Goal: Transaction & Acquisition: Purchase product/service

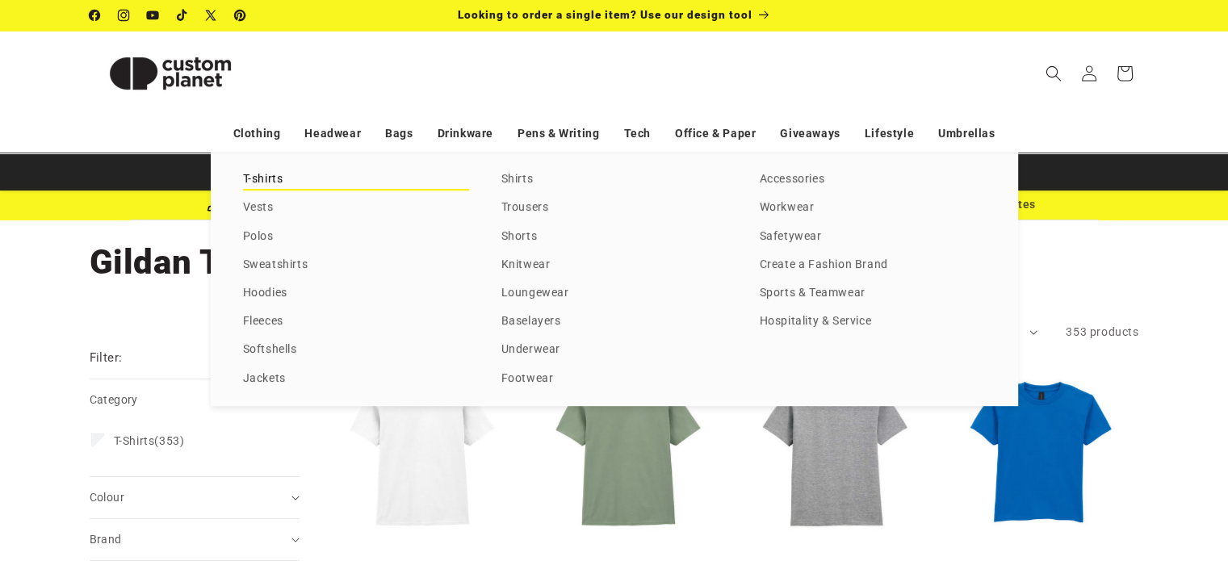
click at [271, 180] on link "T-shirts" at bounding box center [356, 180] width 226 height 22
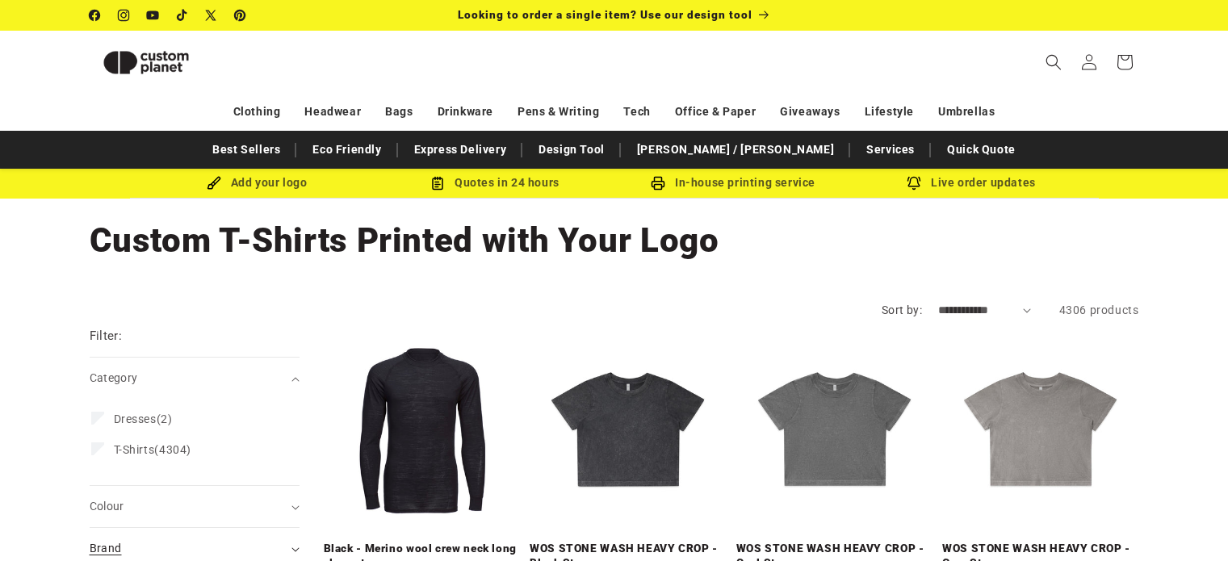
scroll to position [216, 0]
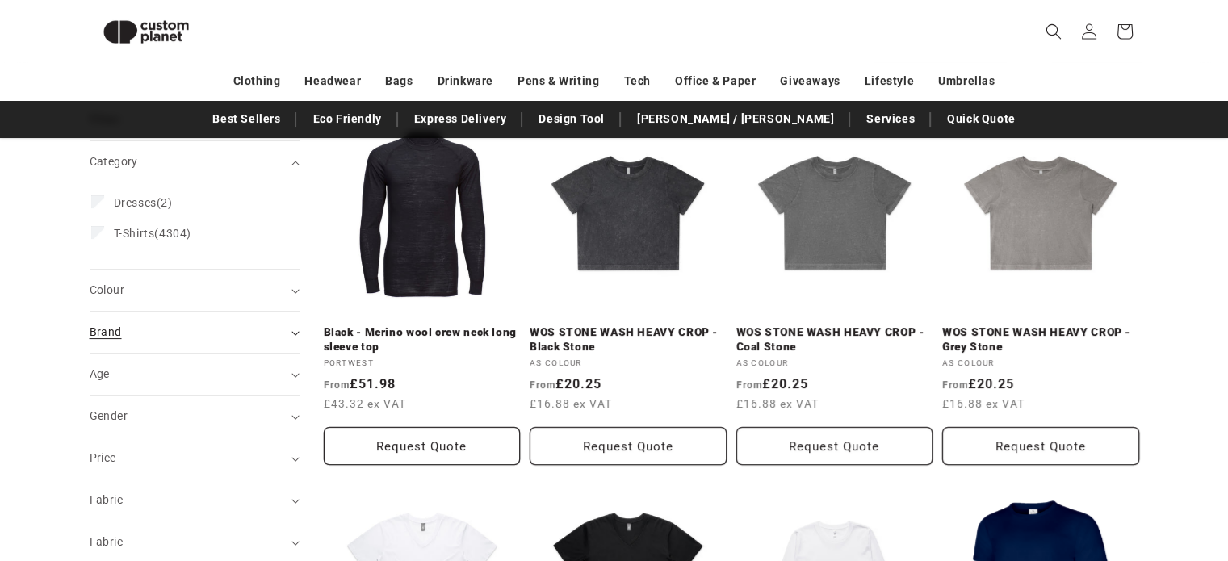
click at [165, 332] on div "Brand (0)" at bounding box center [188, 332] width 196 height 17
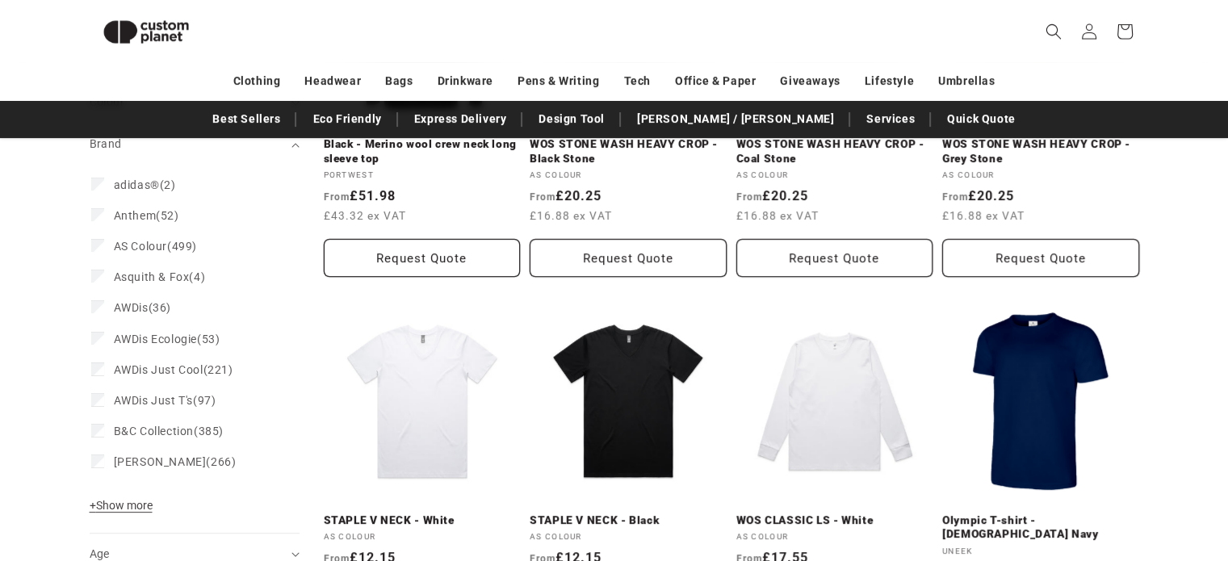
scroll to position [466, 0]
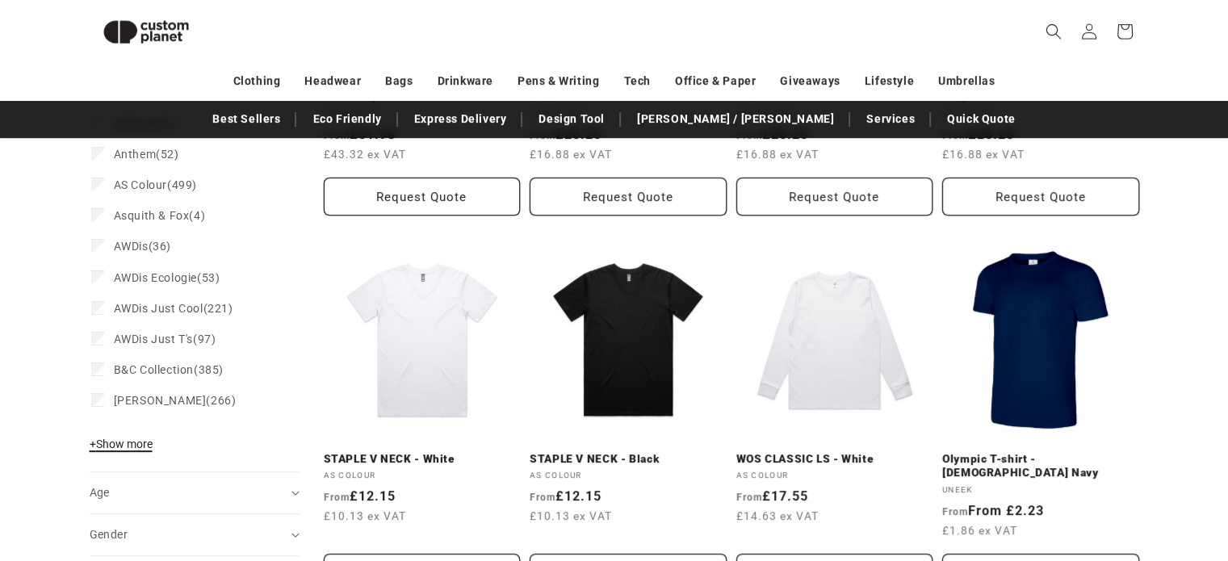
click at [117, 445] on span "+ Show more" at bounding box center [121, 444] width 63 height 13
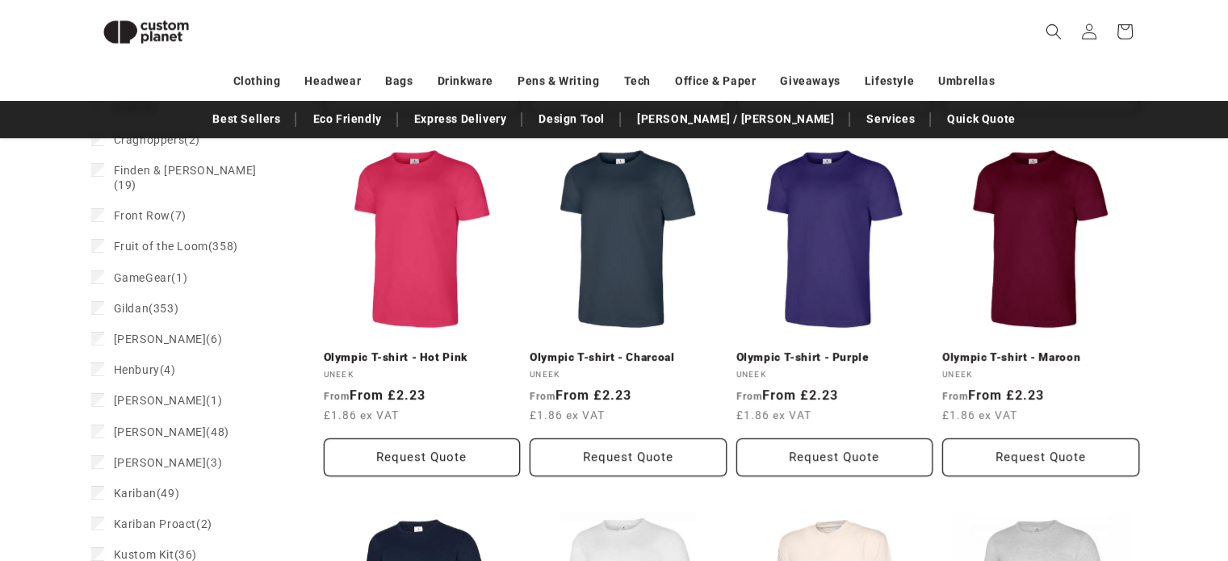
scroll to position [944, 0]
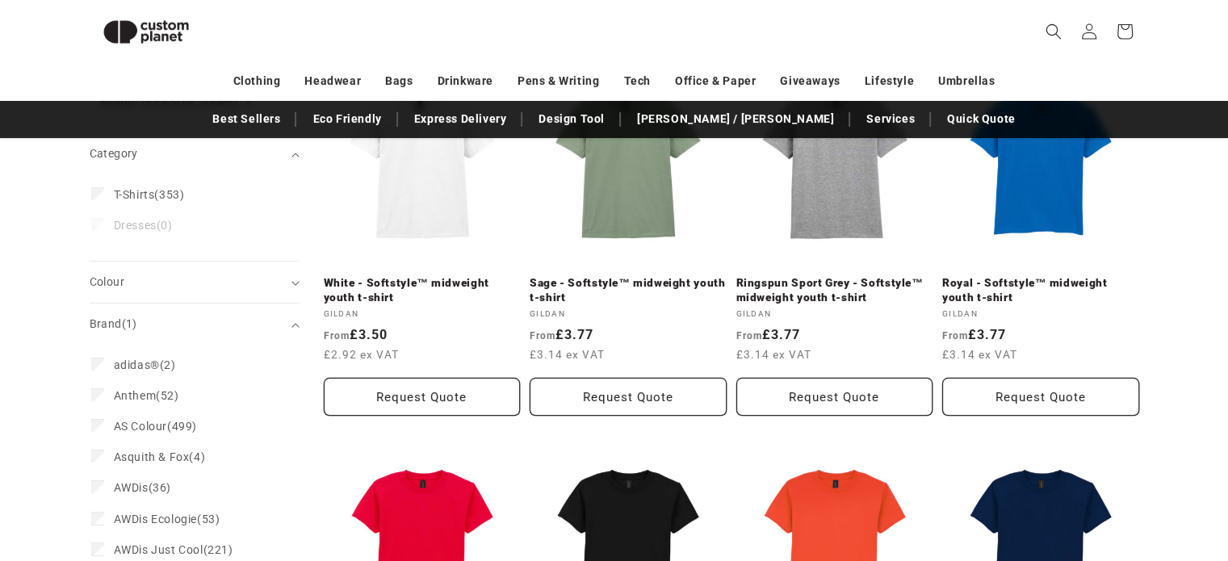
scroll to position [265, 0]
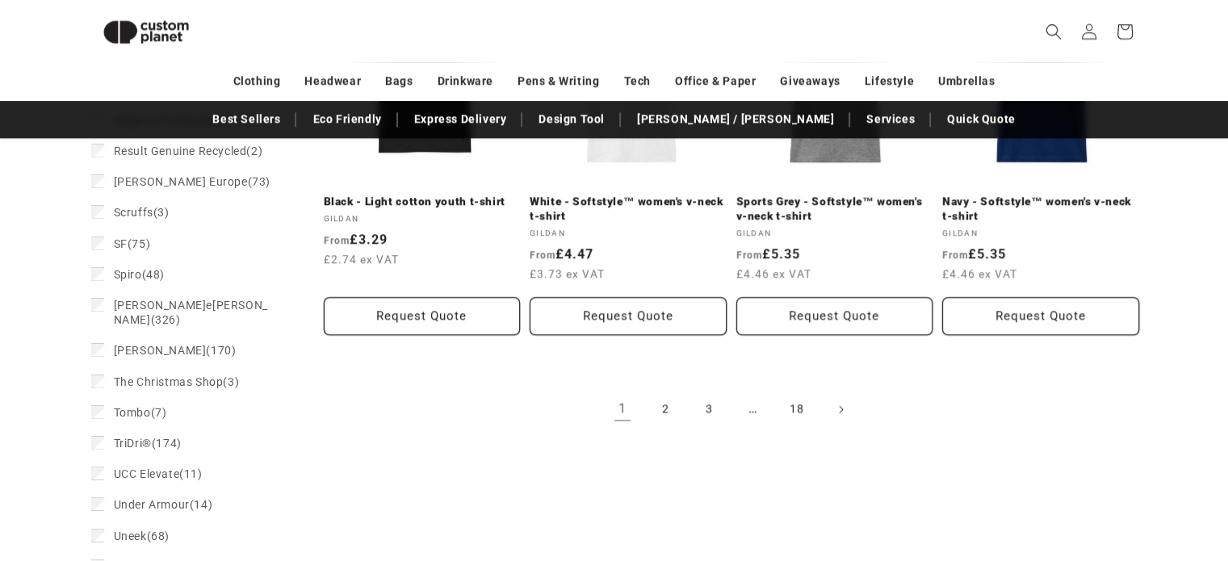
scroll to position [1920, 0]
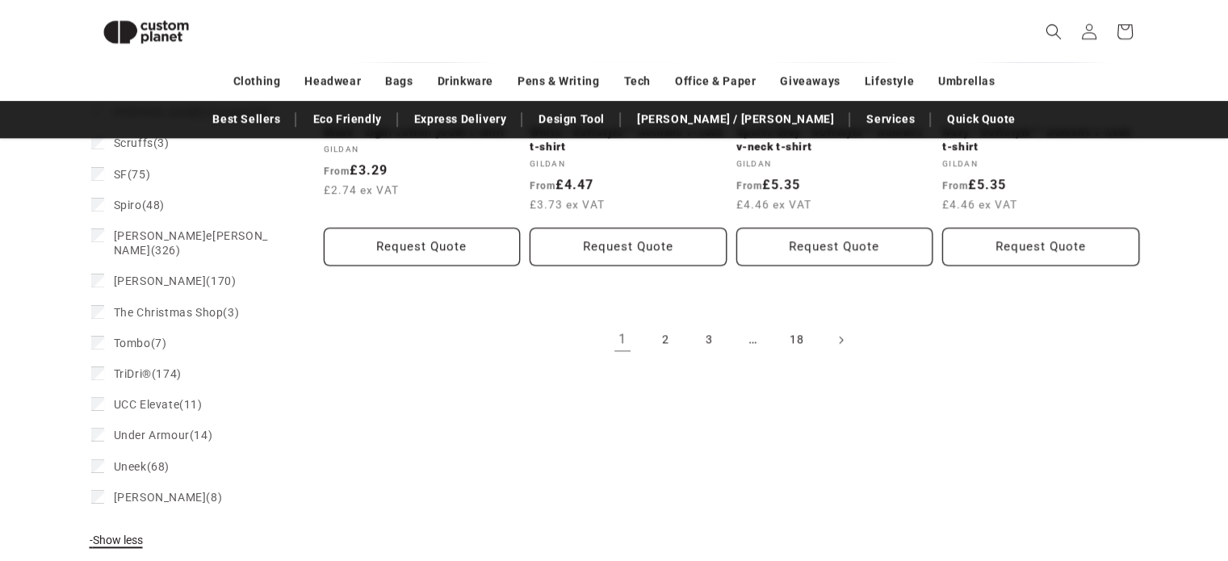
click at [121, 533] on button "+ Show more - Show less" at bounding box center [119, 544] width 58 height 23
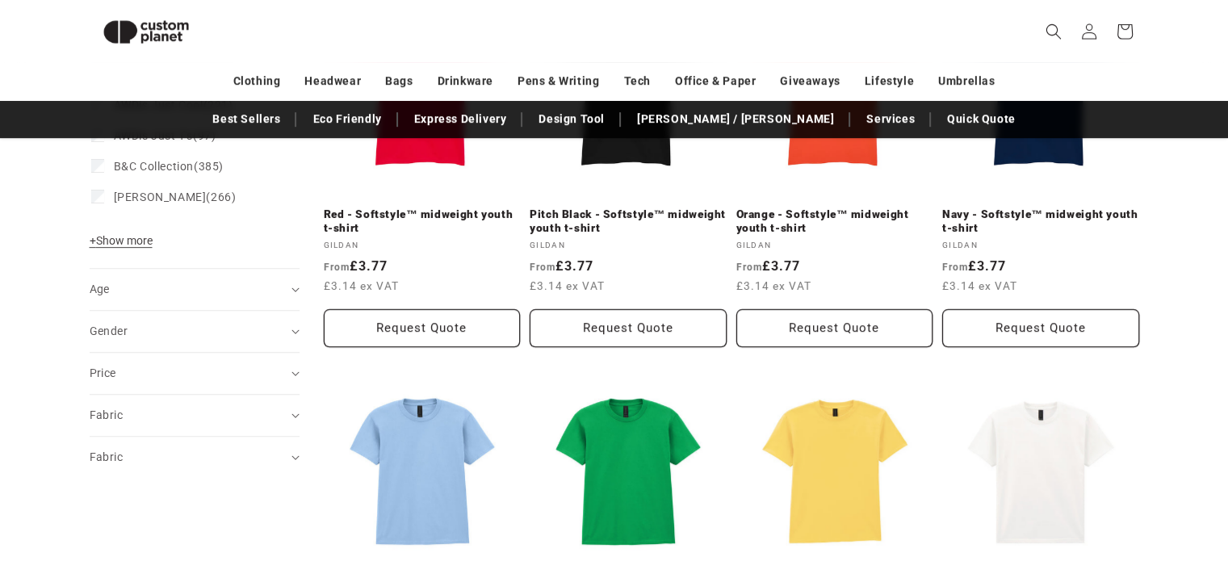
scroll to position [715, 0]
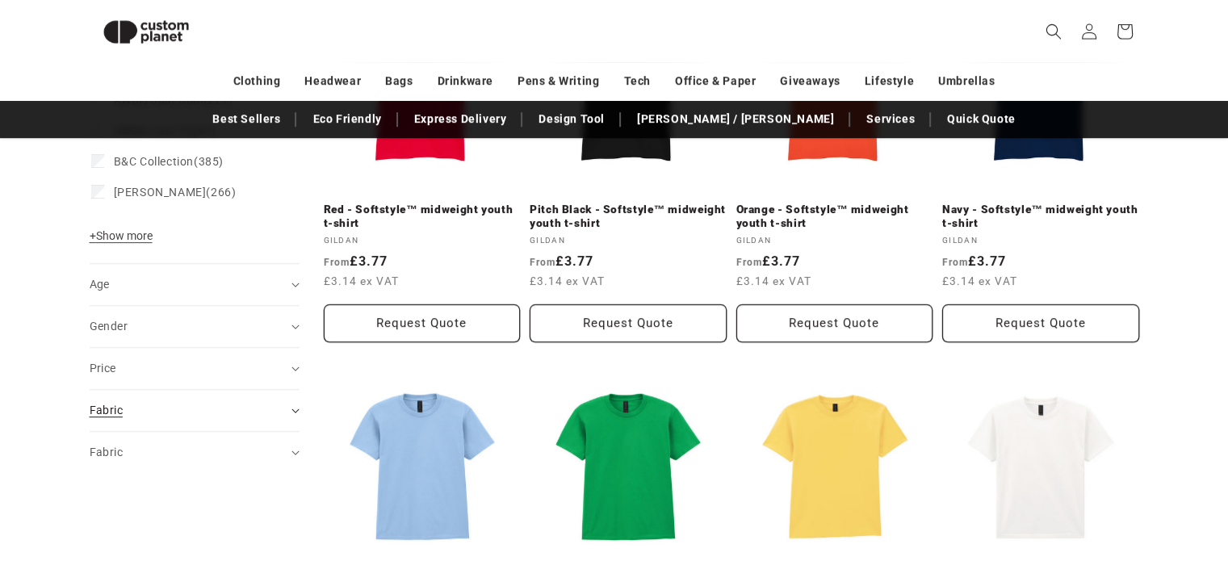
click at [116, 404] on span "Fabric (0)" at bounding box center [106, 410] width 33 height 13
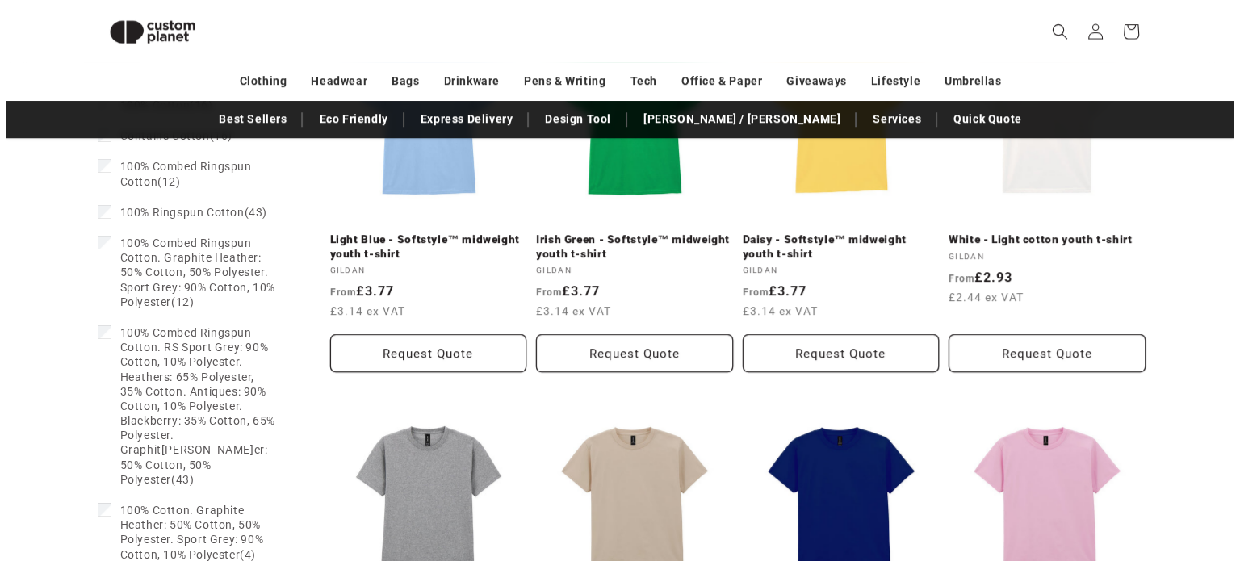
scroll to position [1101, 0]
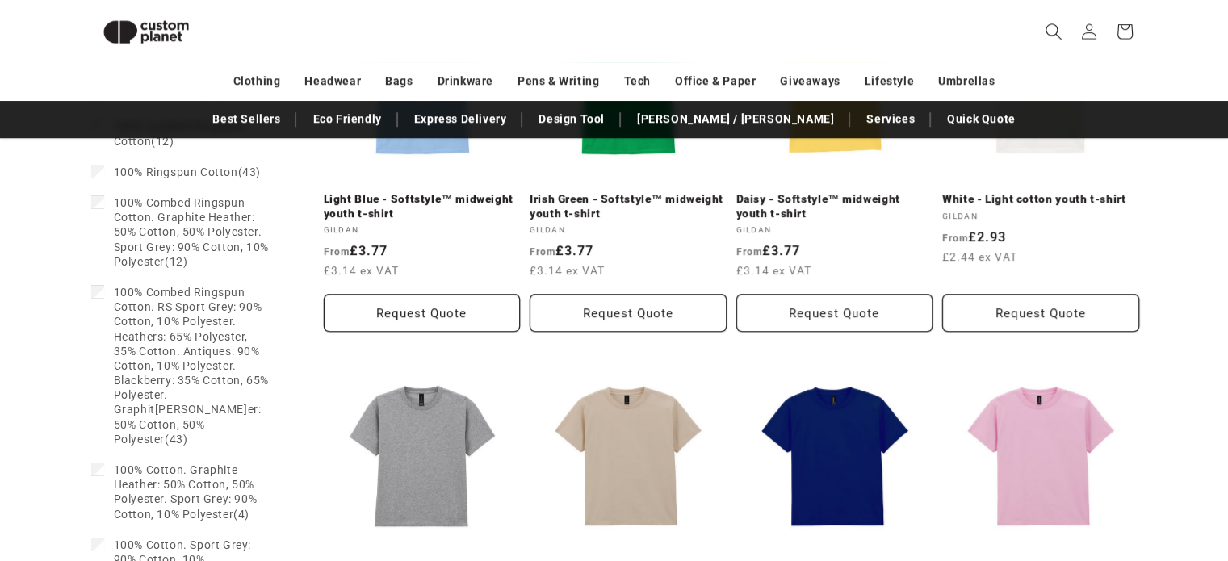
click at [1048, 35] on icon "Search" at bounding box center [1053, 31] width 17 height 17
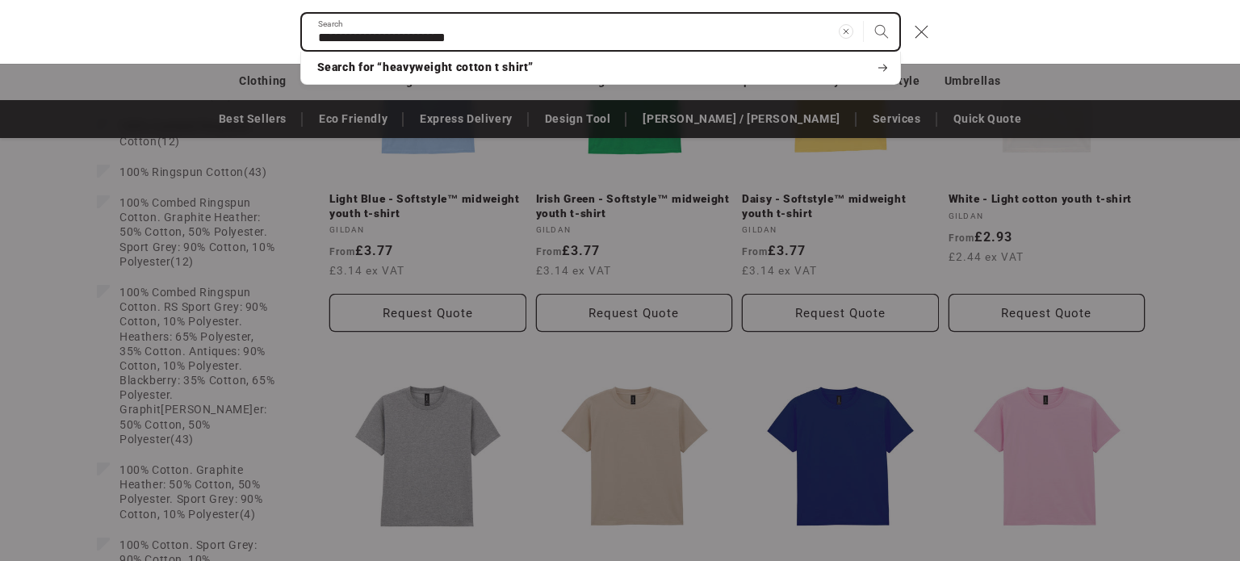
type input "**********"
click at [864, 14] on button "Search" at bounding box center [882, 32] width 36 height 36
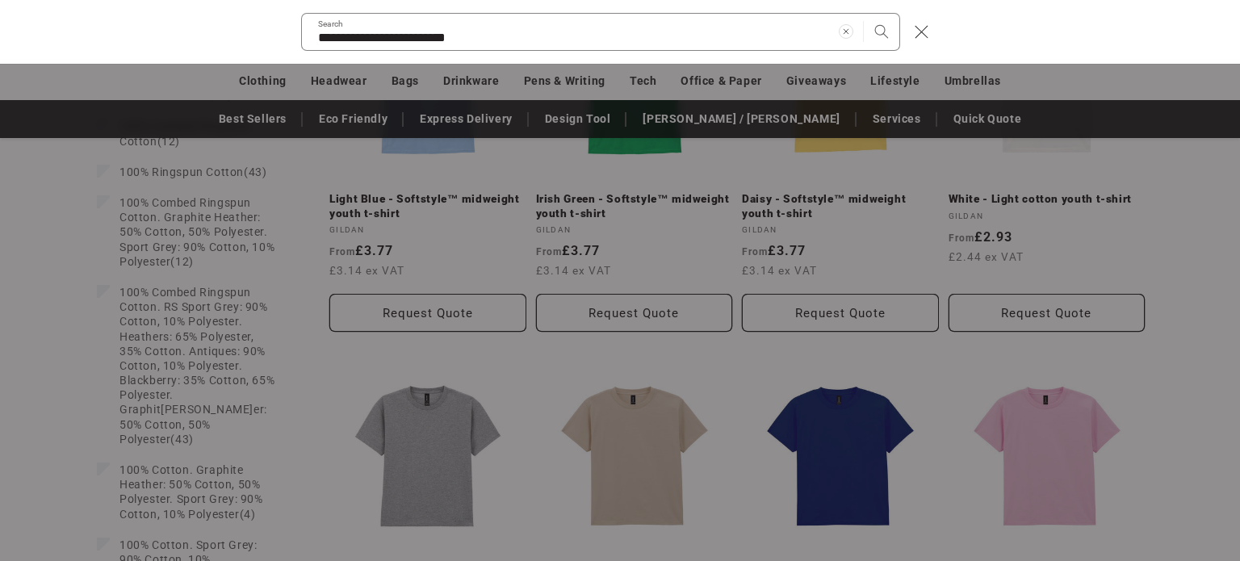
scroll to position [944, 0]
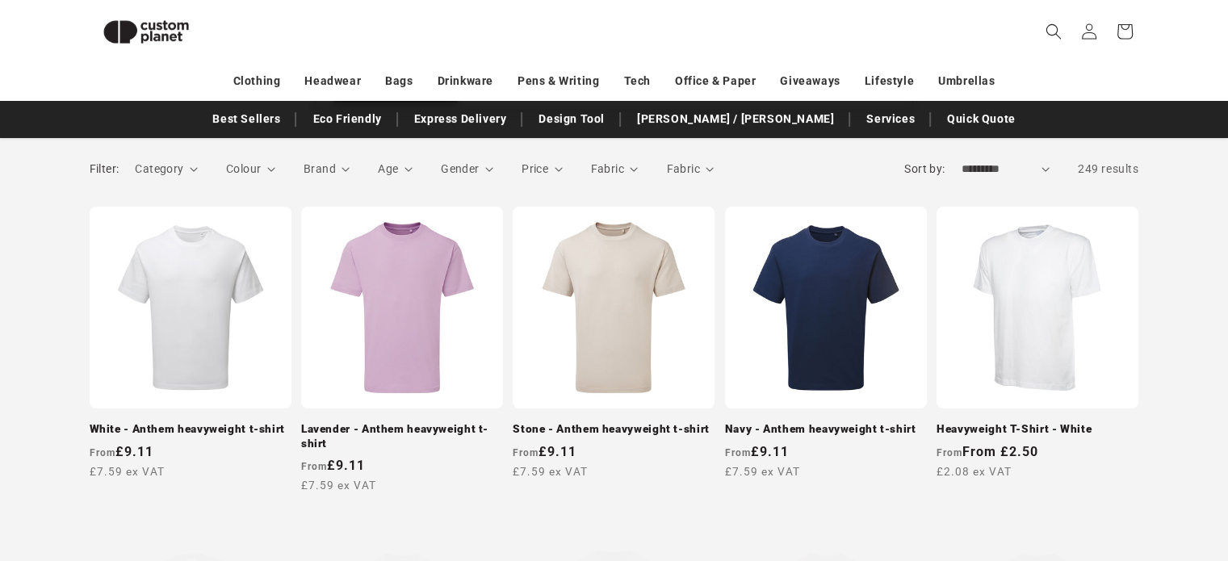
scroll to position [220, 0]
click at [665, 423] on link "Stone - Anthem heavyweight t-shirt" at bounding box center [614, 430] width 202 height 15
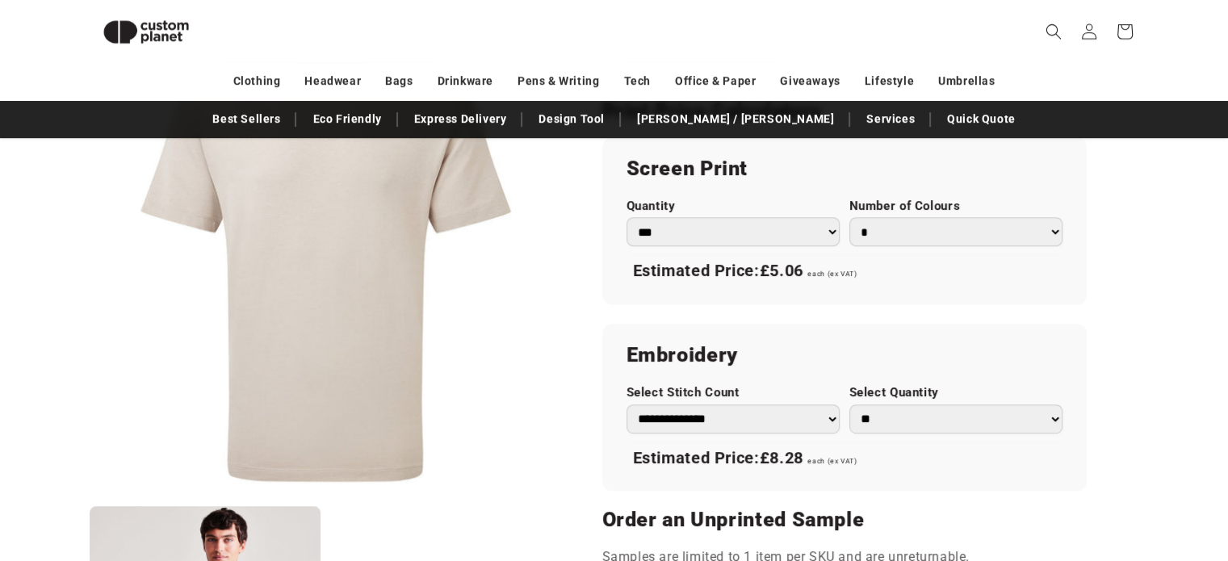
scroll to position [944, 0]
